Goal: Task Accomplishment & Management: Use online tool/utility

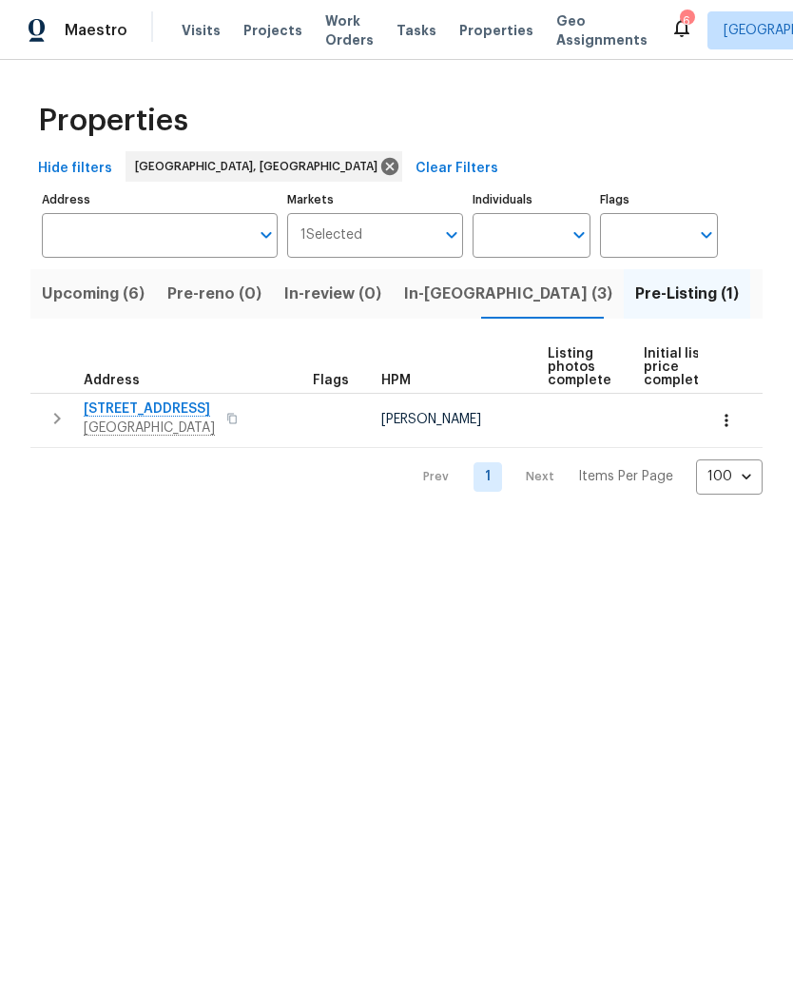
click at [46, 432] on button "button" at bounding box center [57, 419] width 38 height 38
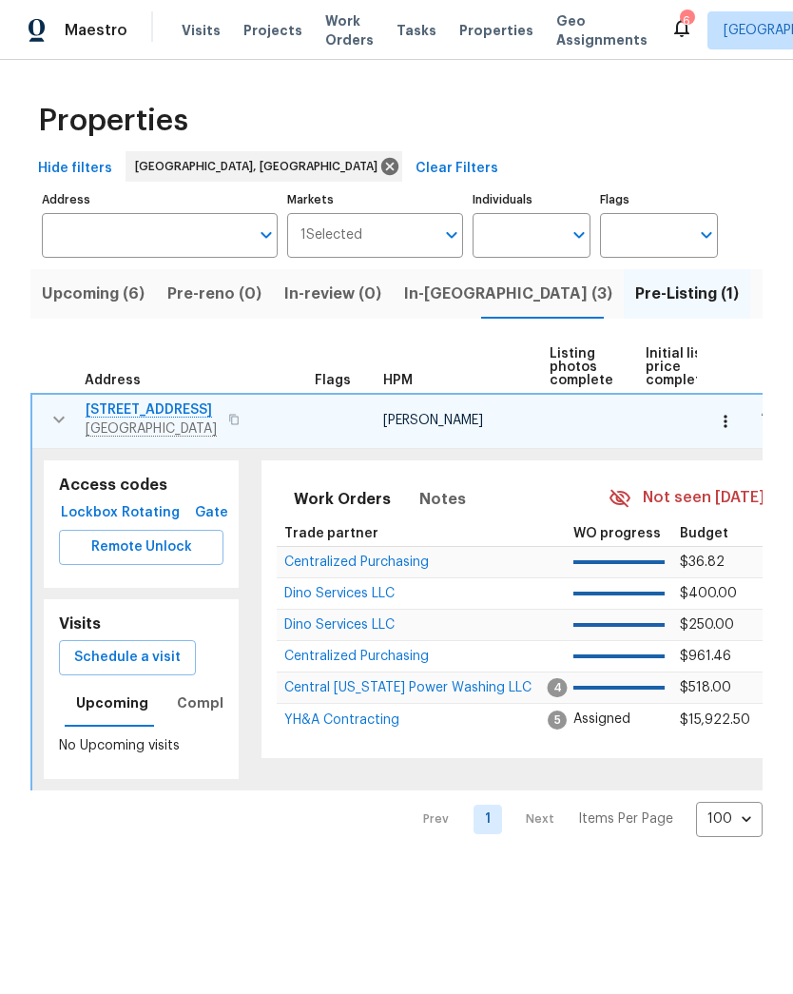
click at [84, 542] on span "Remote Unlock" at bounding box center [141, 548] width 134 height 24
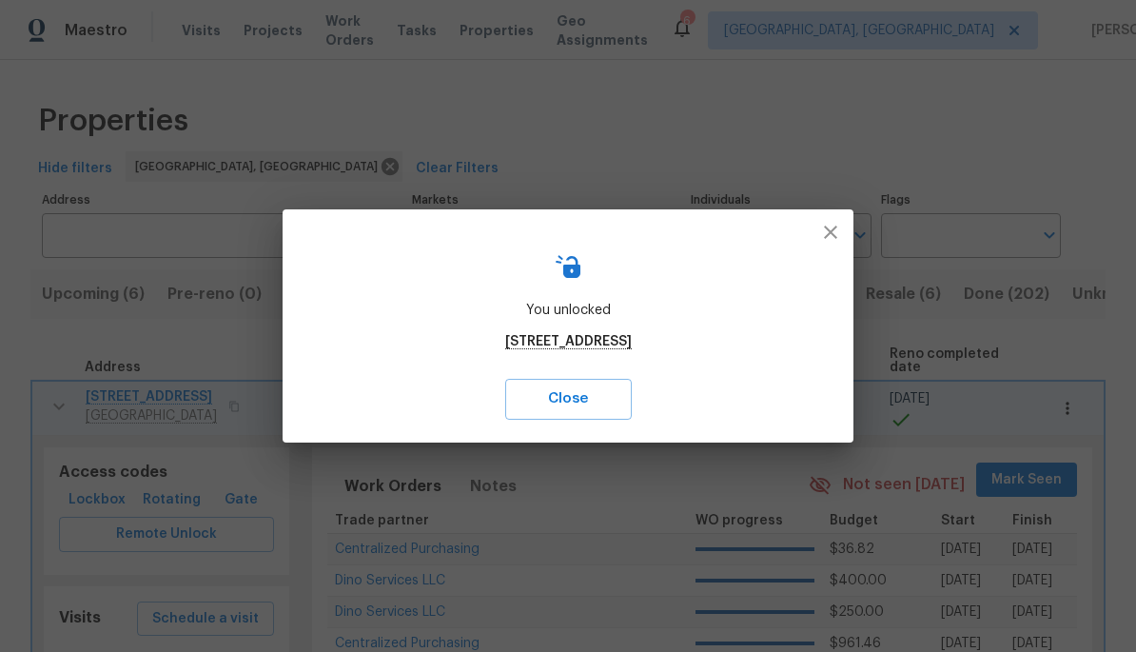
click at [792, 236] on icon "button" at bounding box center [830, 232] width 23 height 23
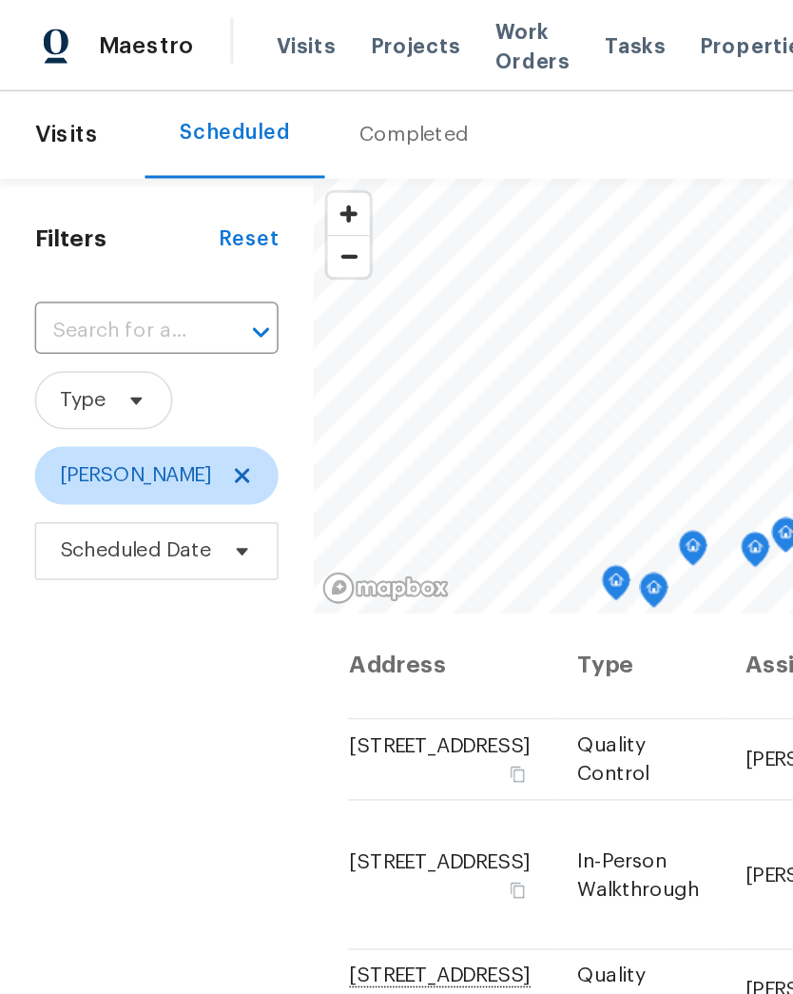
scroll to position [799, 0]
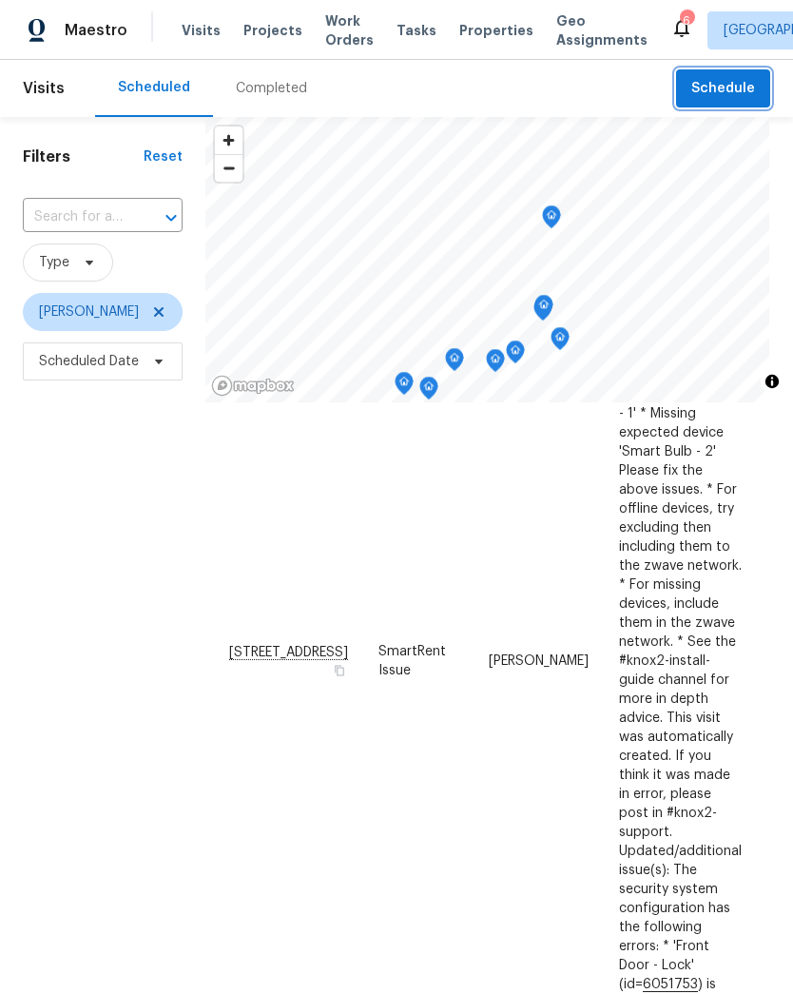
click at [705, 81] on span "Schedule" at bounding box center [724, 89] width 64 height 24
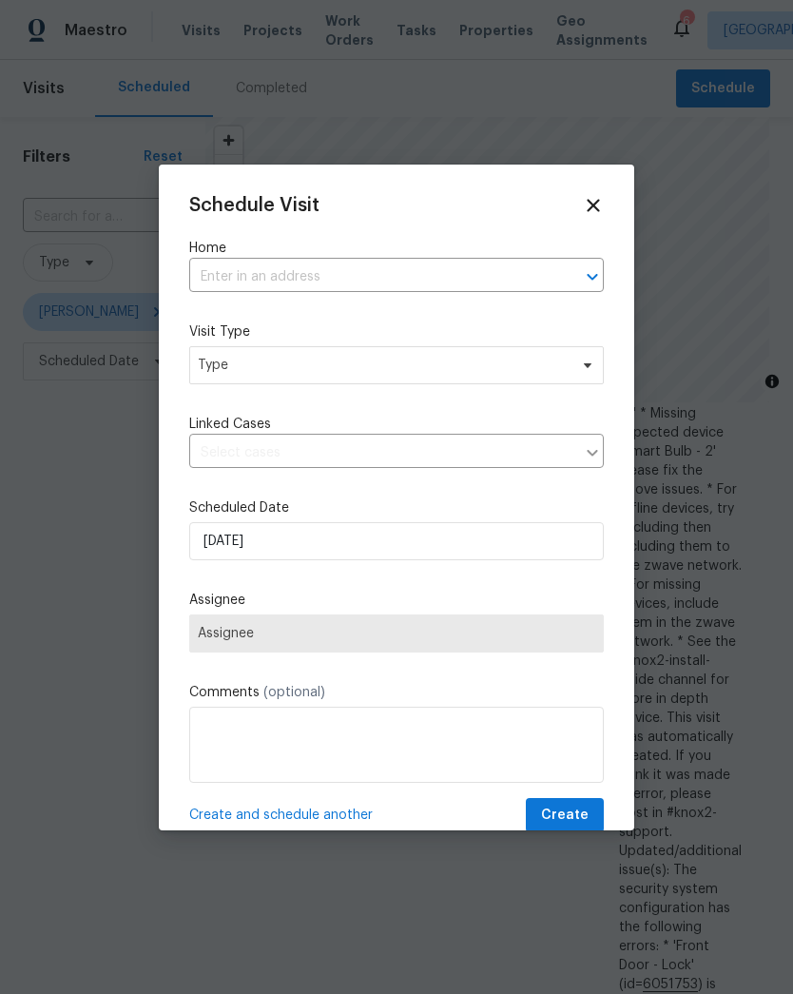
click at [504, 278] on input "text" at bounding box center [369, 277] width 361 height 29
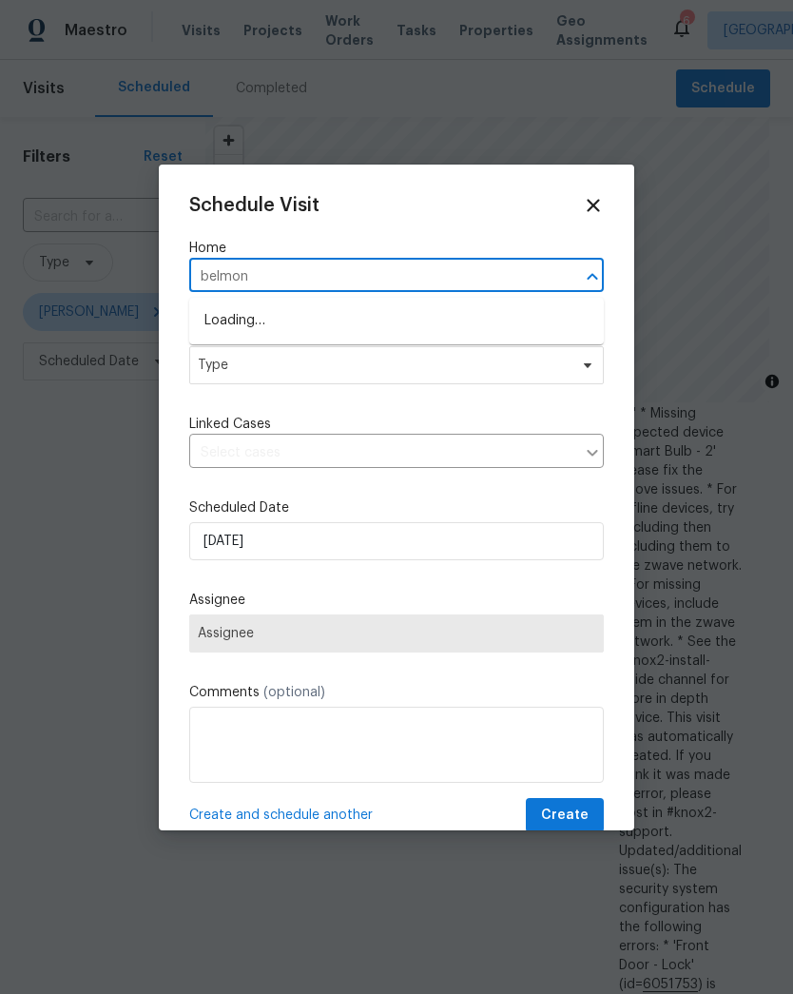
type input "belmont"
click at [216, 321] on li "[STREET_ADDRESS]" at bounding box center [396, 321] width 415 height 32
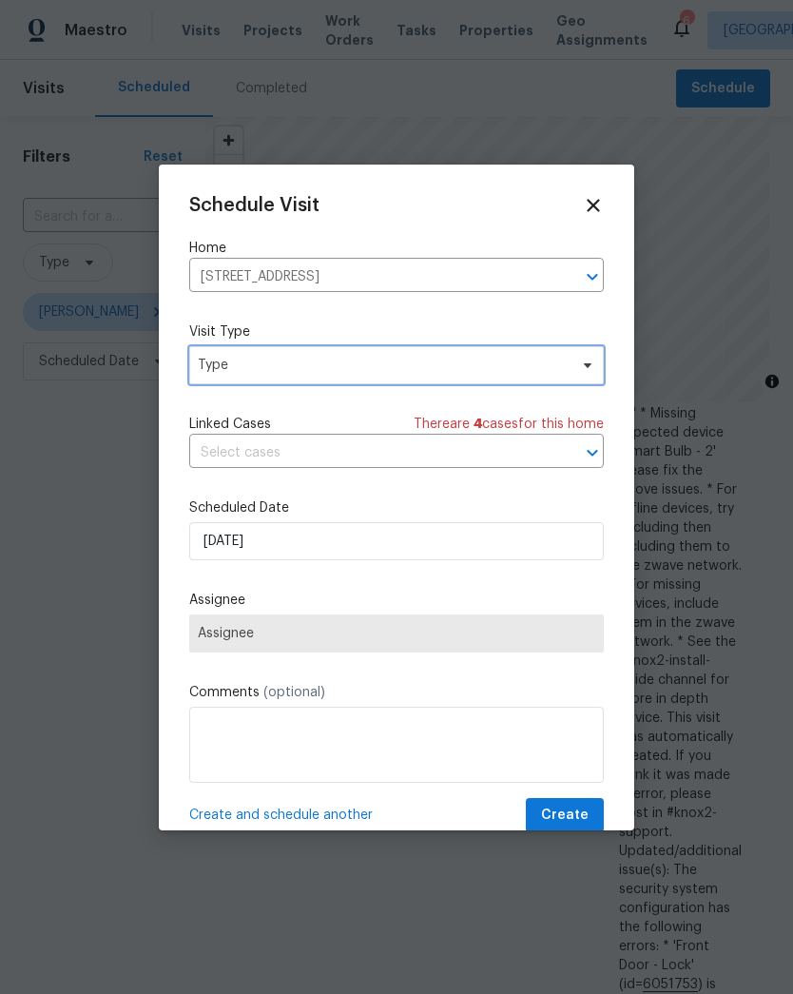
click at [203, 364] on span "Type" at bounding box center [383, 365] width 370 height 19
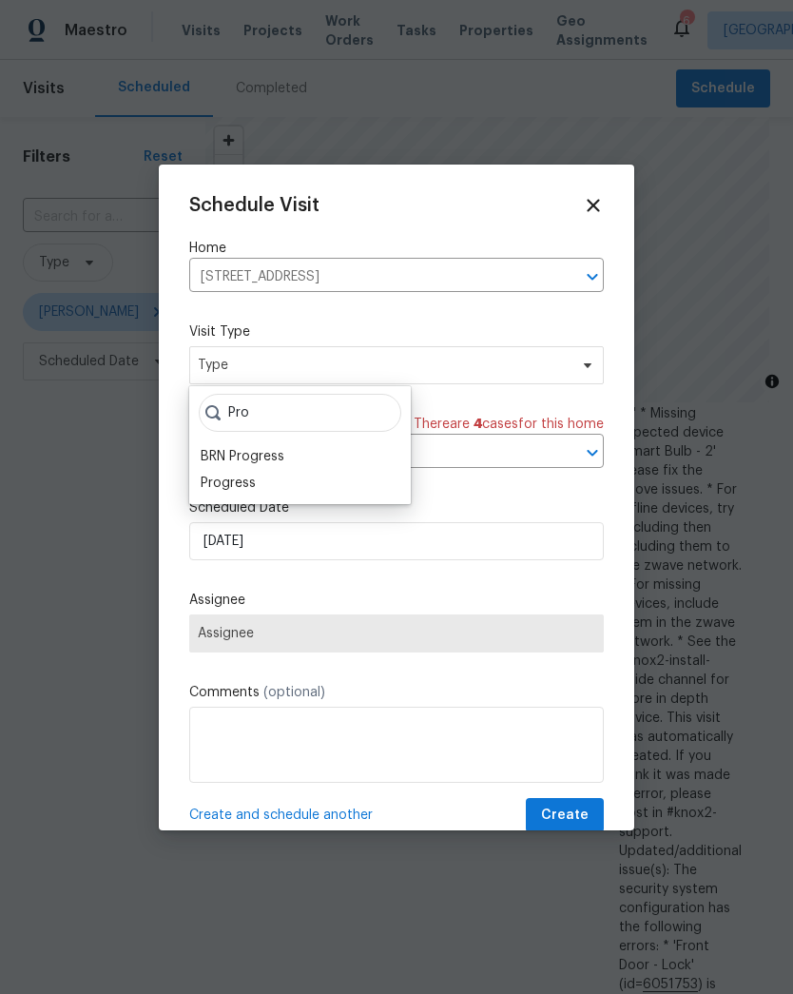
type input "Pro"
click at [209, 484] on div "Progress" at bounding box center [228, 483] width 55 height 19
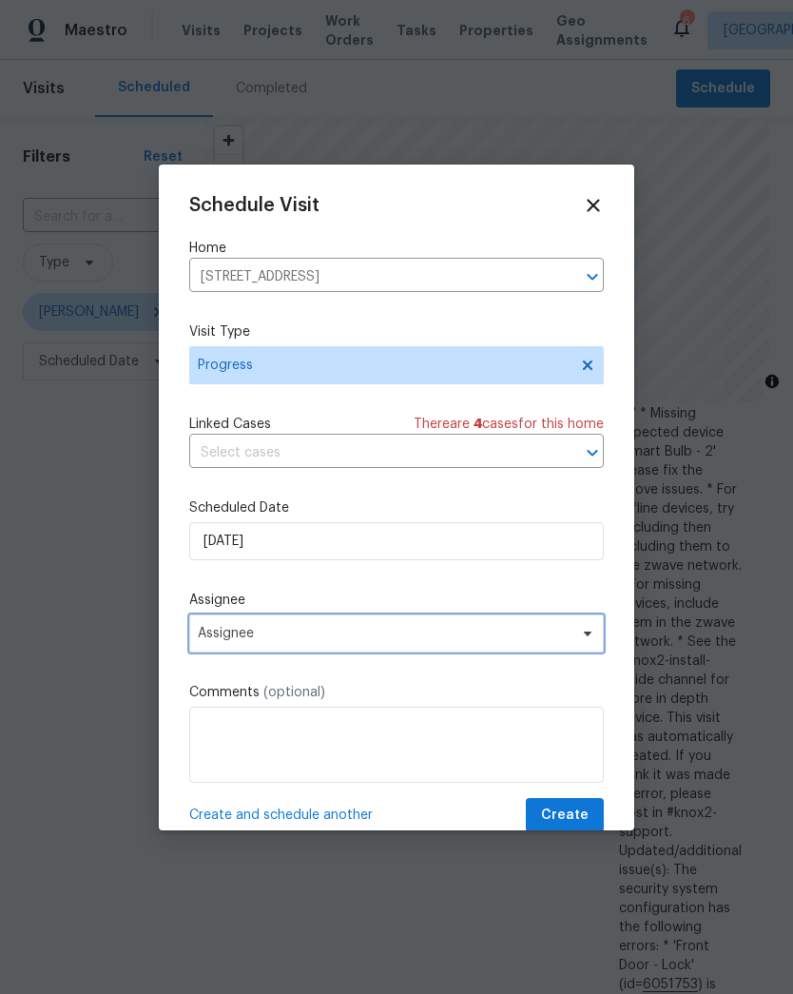
click at [205, 631] on span "Assignee" at bounding box center [384, 633] width 373 height 15
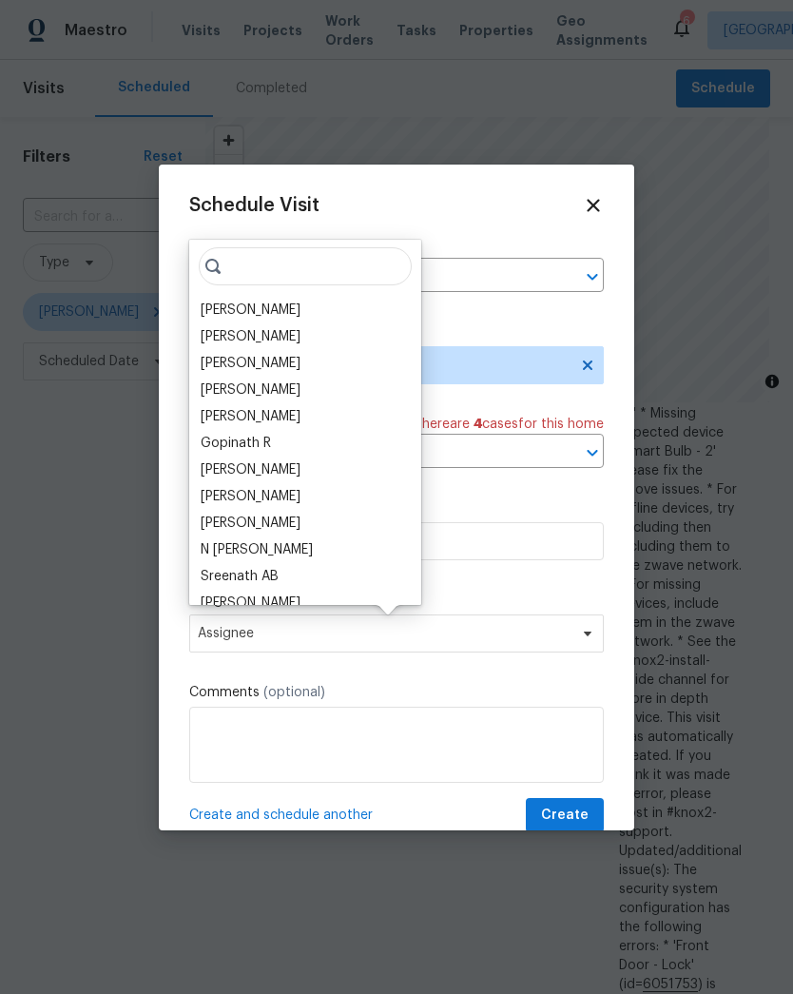
click at [215, 306] on div "[PERSON_NAME]" at bounding box center [251, 310] width 100 height 19
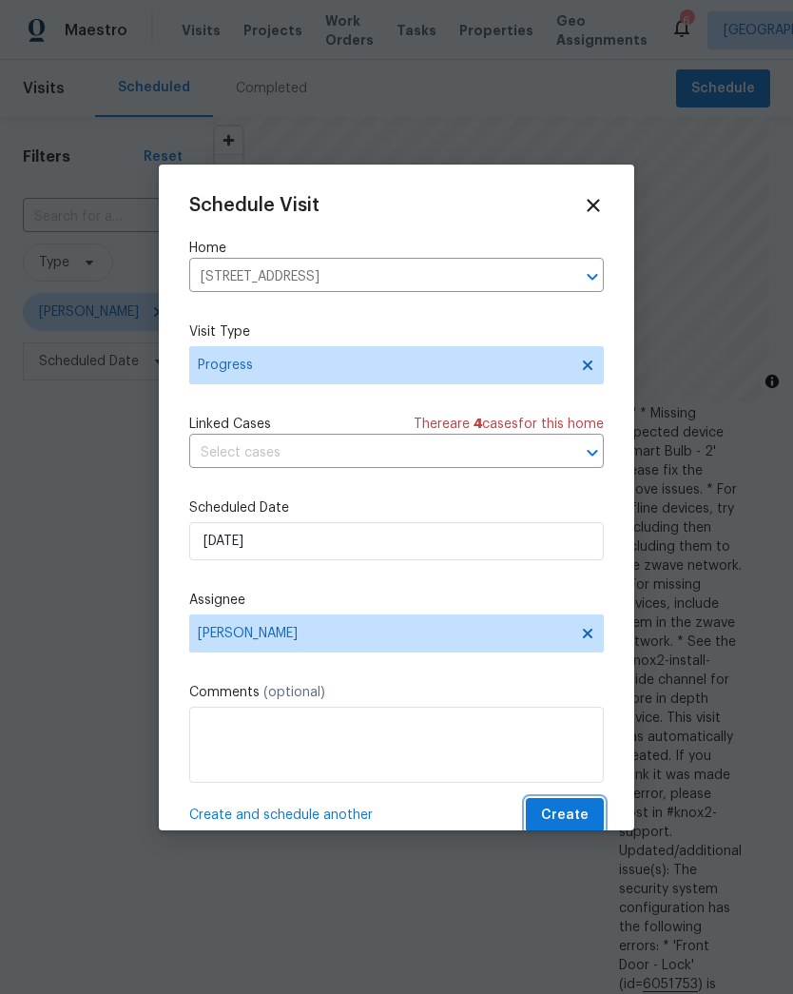
click at [583, 826] on span "Create" at bounding box center [565, 816] width 48 height 24
